Goal: Communication & Community: Participate in discussion

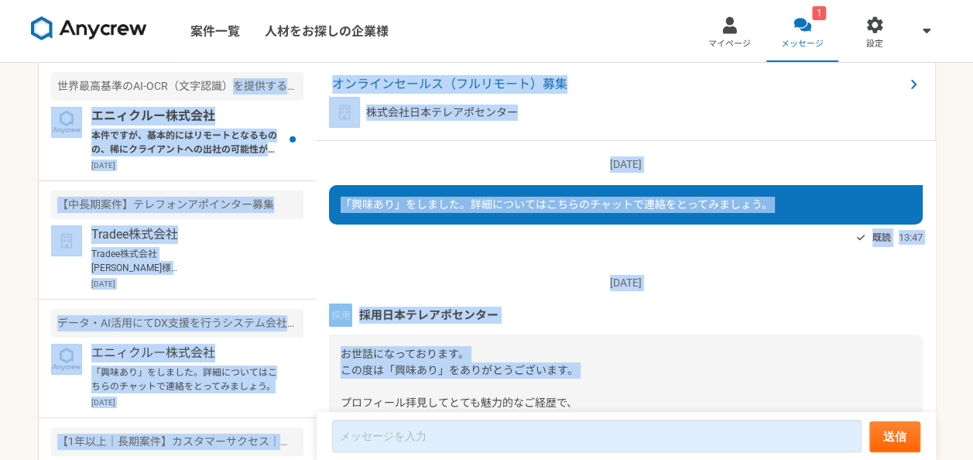
scroll to position [203, 0]
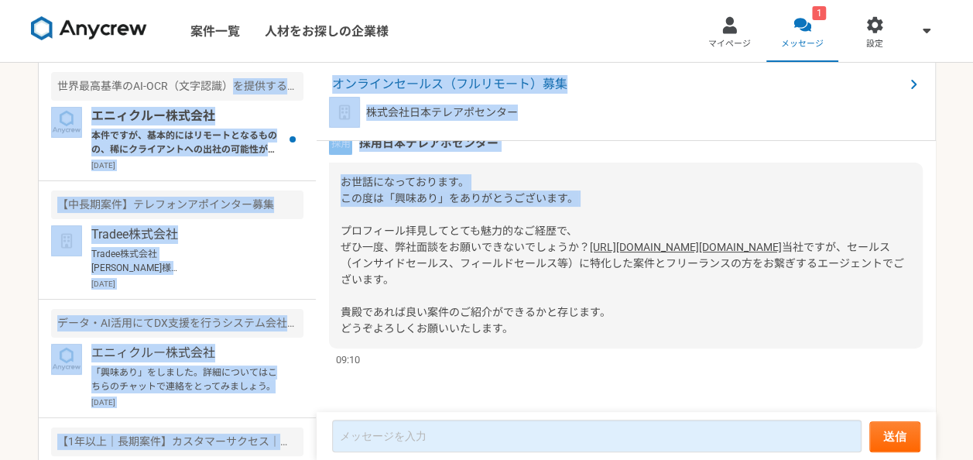
click at [453, 331] on span "当社ですが、セールス（インサイドセールス、フィールドセールス等）に特化した案件とフリーランスの方をお繋ぎするエージェントでございます。 貴殿であれば良い案件の…" at bounding box center [621, 288] width 563 height 94
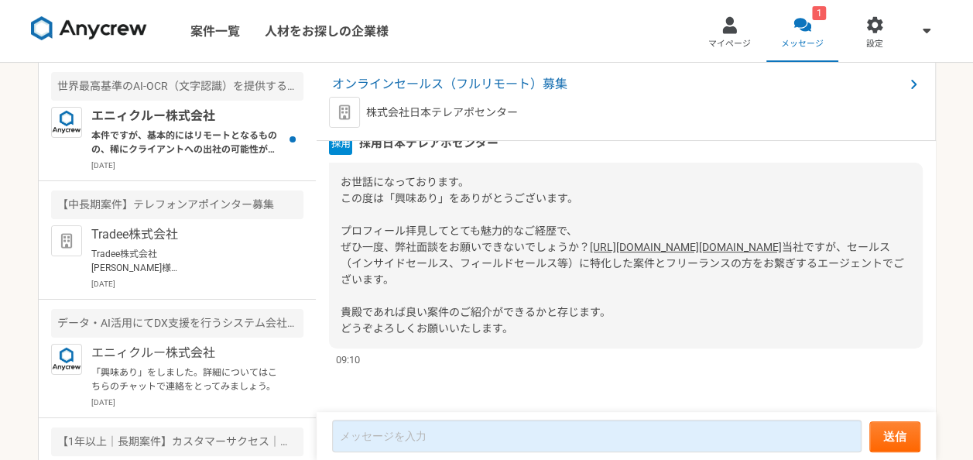
click at [437, 287] on div "お世話になっております。 この度は「興味あり」をありがとうございます。 プロフィール拝見してとても魅力的なご経歴で、 ぜひ一度、弊社面談をお願いできないでしょ…" at bounding box center [625, 255] width 593 height 186
click at [438, 287] on div "お世話になっております。 この度は「興味あり」をありがとうございます。 プロフィール拝見してとても魅力的なご経歴で、 ぜひ一度、弊社面談をお願いできないでしょ…" at bounding box center [625, 255] width 593 height 186
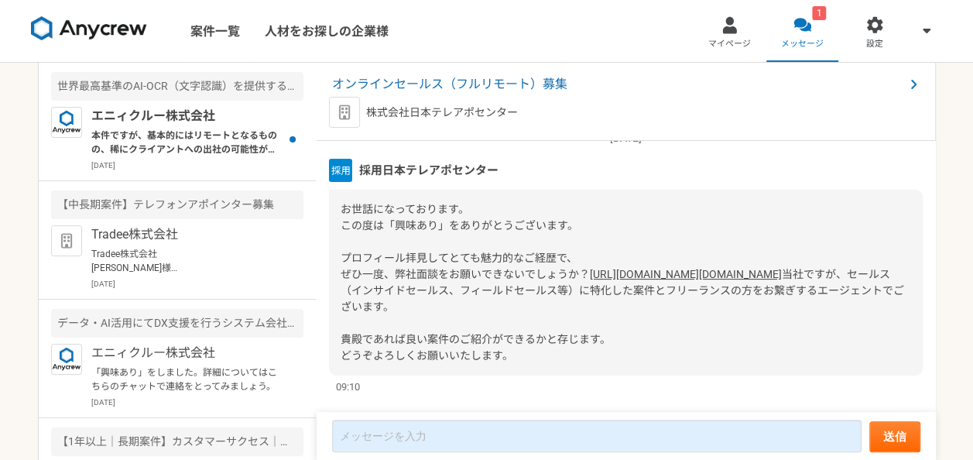
scroll to position [142, 0]
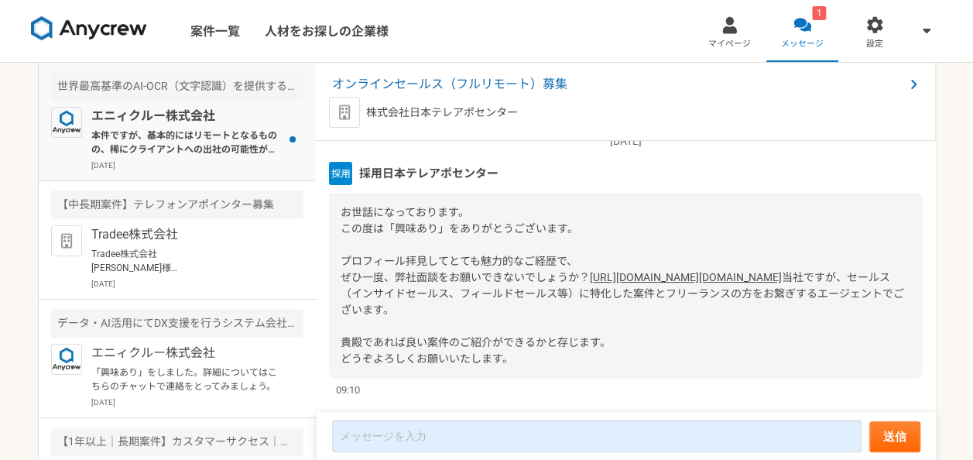
click at [149, 156] on div "エニィクルー株式会社 本件ですが、基本的にはリモートとなるものの、稀にクライアントへの出社の可能性がありまして、そちらは対応いただきたいとのことでした（頻度は…" at bounding box center [197, 139] width 212 height 64
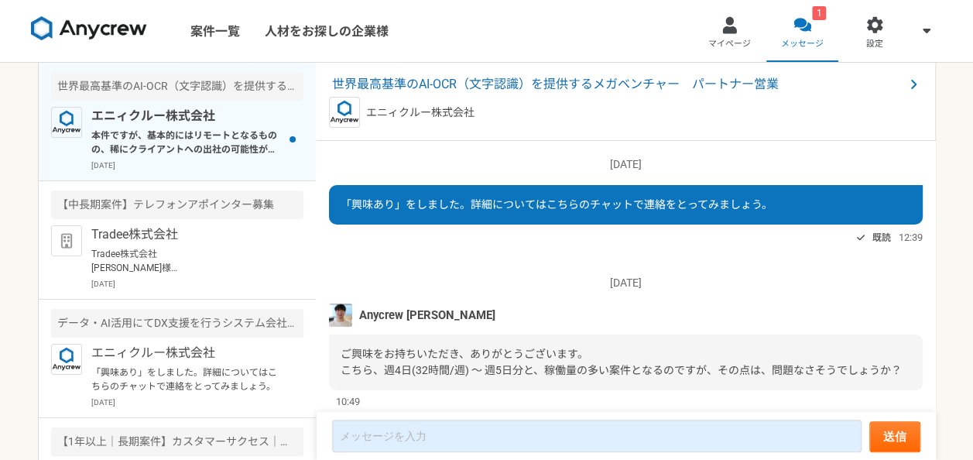
scroll to position [395, 0]
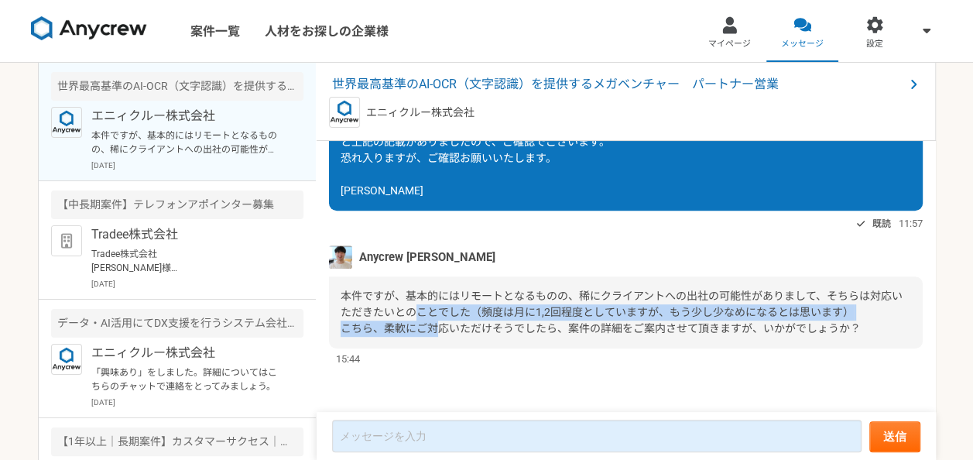
drag, startPoint x: 430, startPoint y: 308, endPoint x: 439, endPoint y: 330, distance: 23.3
click at [439, 330] on span "本件ですが、基本的にはリモートとなるものの、稀にクライアントへの出社の可能性がありまして、そちらは対応いただきたいとのことでした（頻度は月に1,2回程度として…" at bounding box center [621, 311] width 562 height 45
click at [438, 330] on span "本件ですが、基本的にはリモートとなるものの、稀にクライアントへの出社の可能性がありまして、そちらは対応いただきたいとのことでした（頻度は月に1,2回程度として…" at bounding box center [621, 311] width 562 height 45
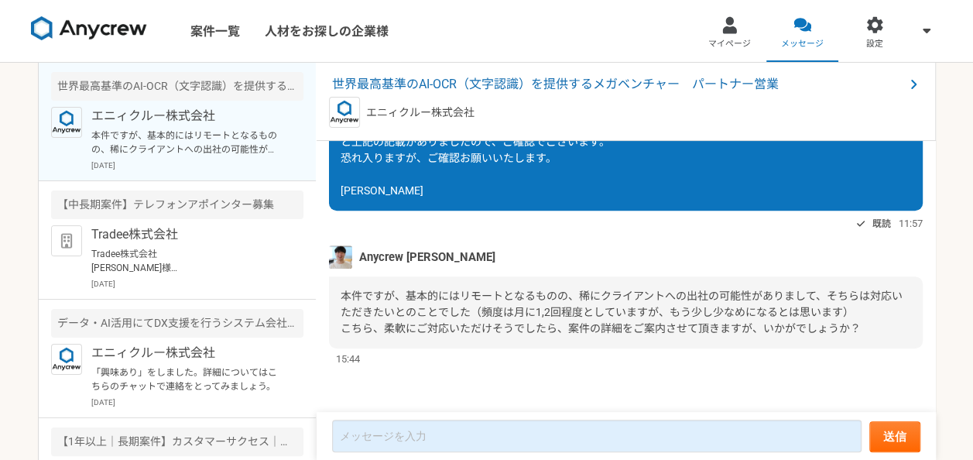
drag, startPoint x: 434, startPoint y: 320, endPoint x: 442, endPoint y: 323, distance: 8.1
click at [442, 323] on div "本件ですが、基本的にはリモートとなるものの、稀にクライアントへの出社の可能性がありまして、そちらは対応いただきたいとのことでした（頻度は月に1,2回程度として…" at bounding box center [625, 312] width 593 height 72
click at [442, 323] on span "本件ですが、基本的にはリモートとなるものの、稀にクライアントへの出社の可能性がありまして、そちらは対応いただきたいとのことでした（頻度は月に1,2回程度として…" at bounding box center [621, 311] width 562 height 45
drag, startPoint x: 435, startPoint y: 305, endPoint x: 443, endPoint y: 318, distance: 15.3
click at [443, 318] on div "本件ですが、基本的にはリモートとなるものの、稀にクライアントへの出社の可能性がありまして、そちらは対応いただきたいとのことでした（頻度は月に1,2回程度として…" at bounding box center [625, 312] width 593 height 72
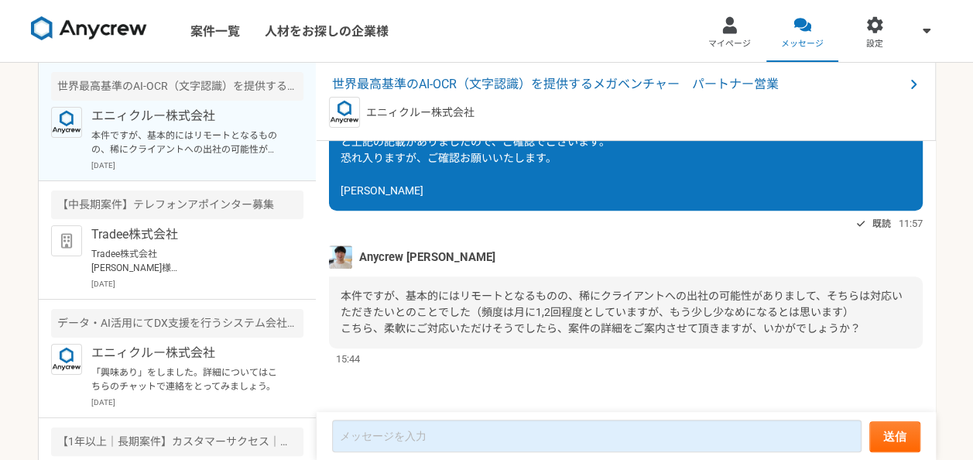
click at [444, 323] on span "本件ですが、基本的にはリモートとなるものの、稀にクライアントへの出社の可能性がありまして、そちらは対応いただきたいとのことでした（頻度は月に1,2回程度として…" at bounding box center [621, 311] width 562 height 45
